Goal: Transaction & Acquisition: Book appointment/travel/reservation

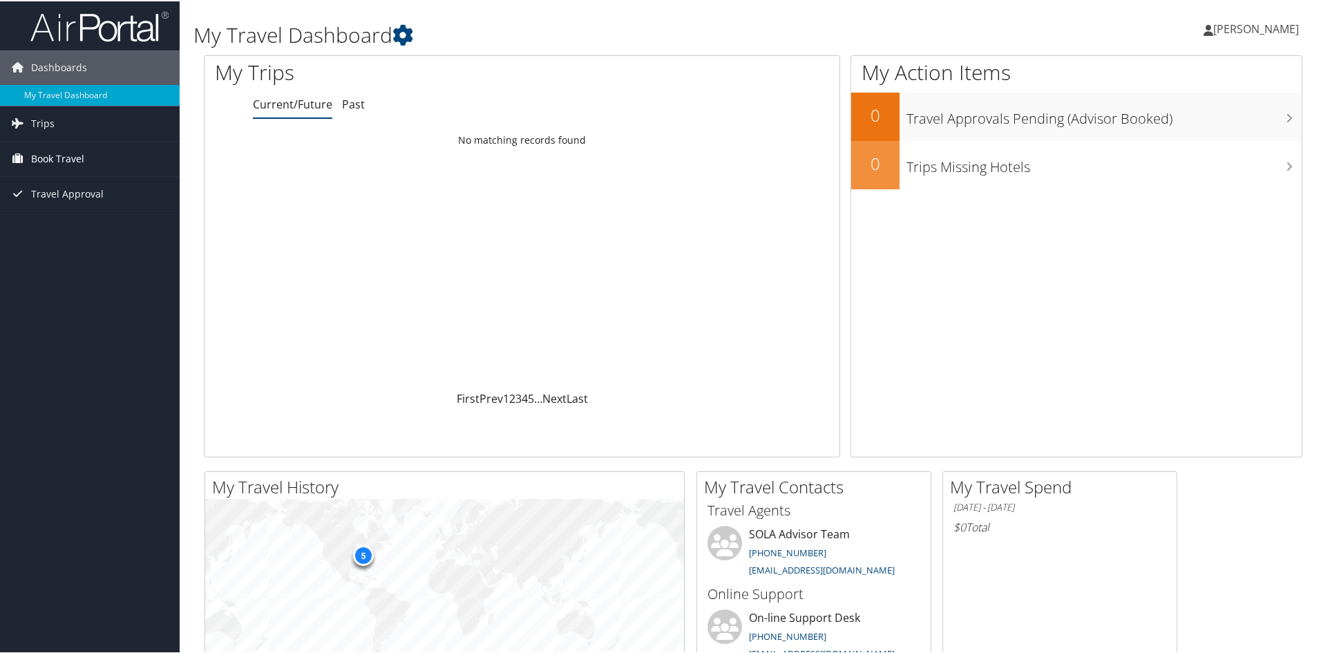
click at [105, 153] on link "Book Travel" at bounding box center [90, 157] width 180 height 35
click at [79, 214] on link "Book/Manage Online Trips" at bounding box center [90, 206] width 180 height 21
